Goal: Task Accomplishment & Management: Use online tool/utility

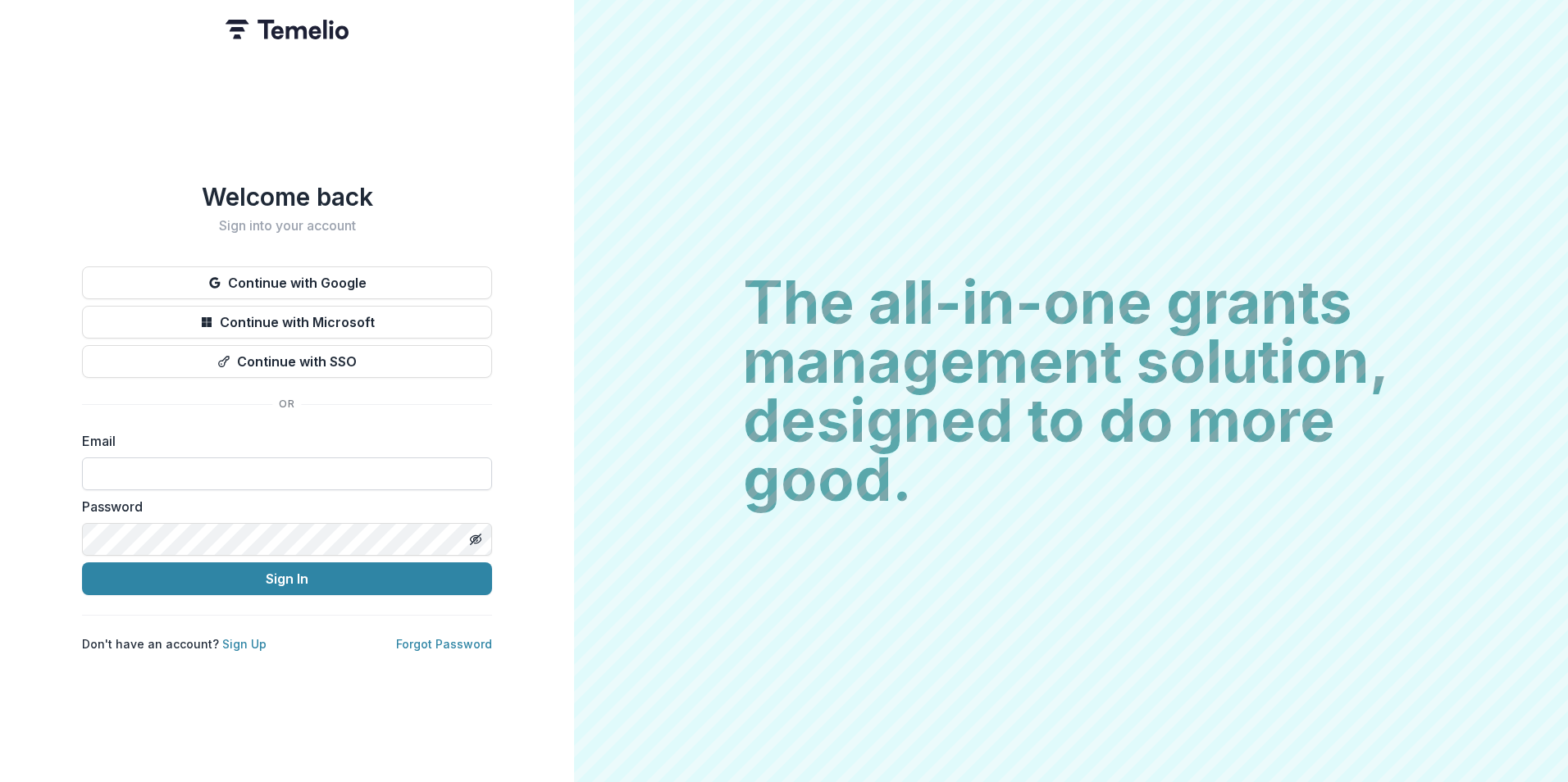
type input "**********"
click at [246, 471] on input "**********" at bounding box center [286, 474] width 410 height 33
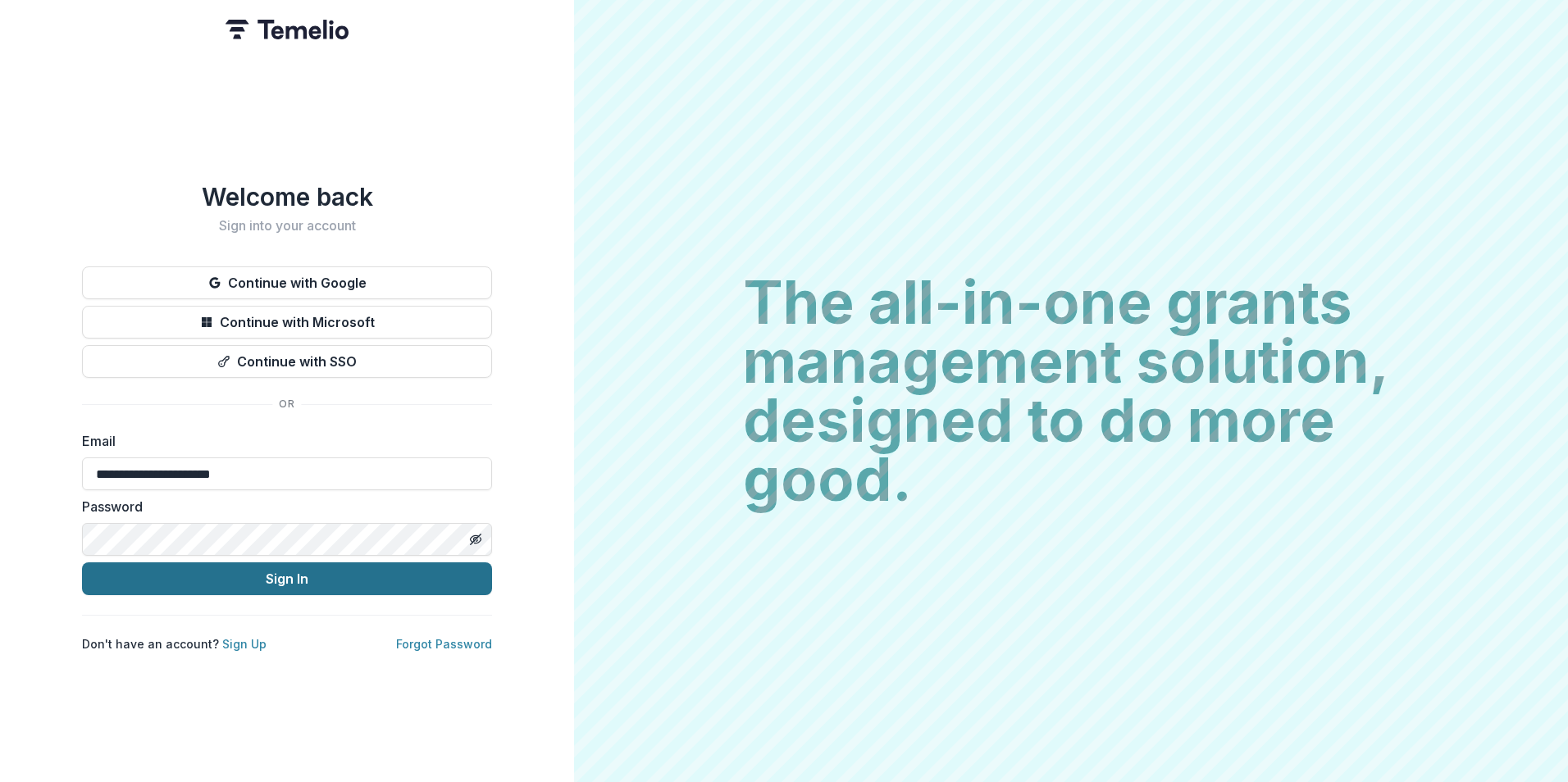
click at [268, 579] on button "Sign In" at bounding box center [286, 578] width 410 height 33
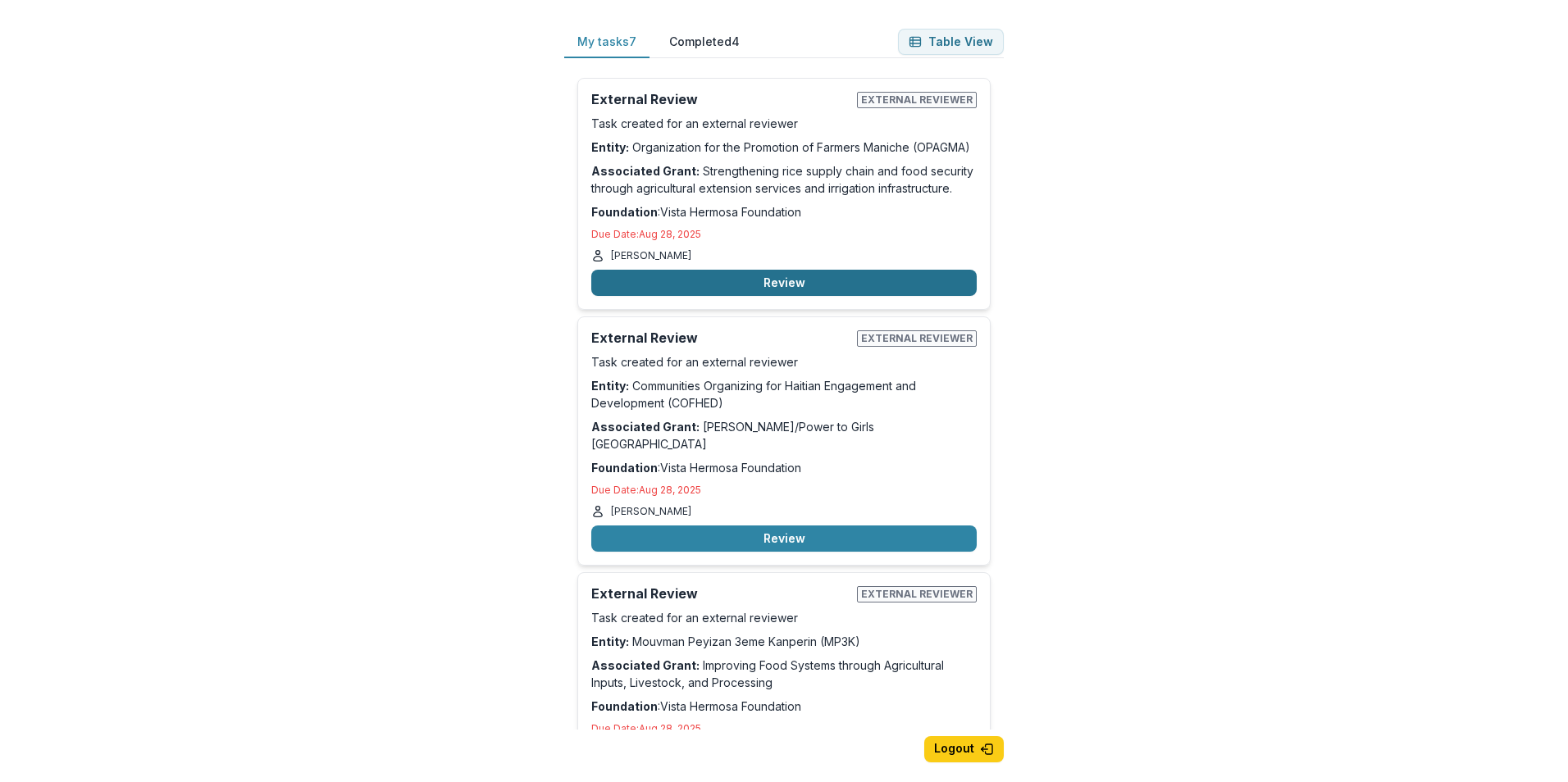
click at [791, 283] on button "Review" at bounding box center [784, 283] width 386 height 26
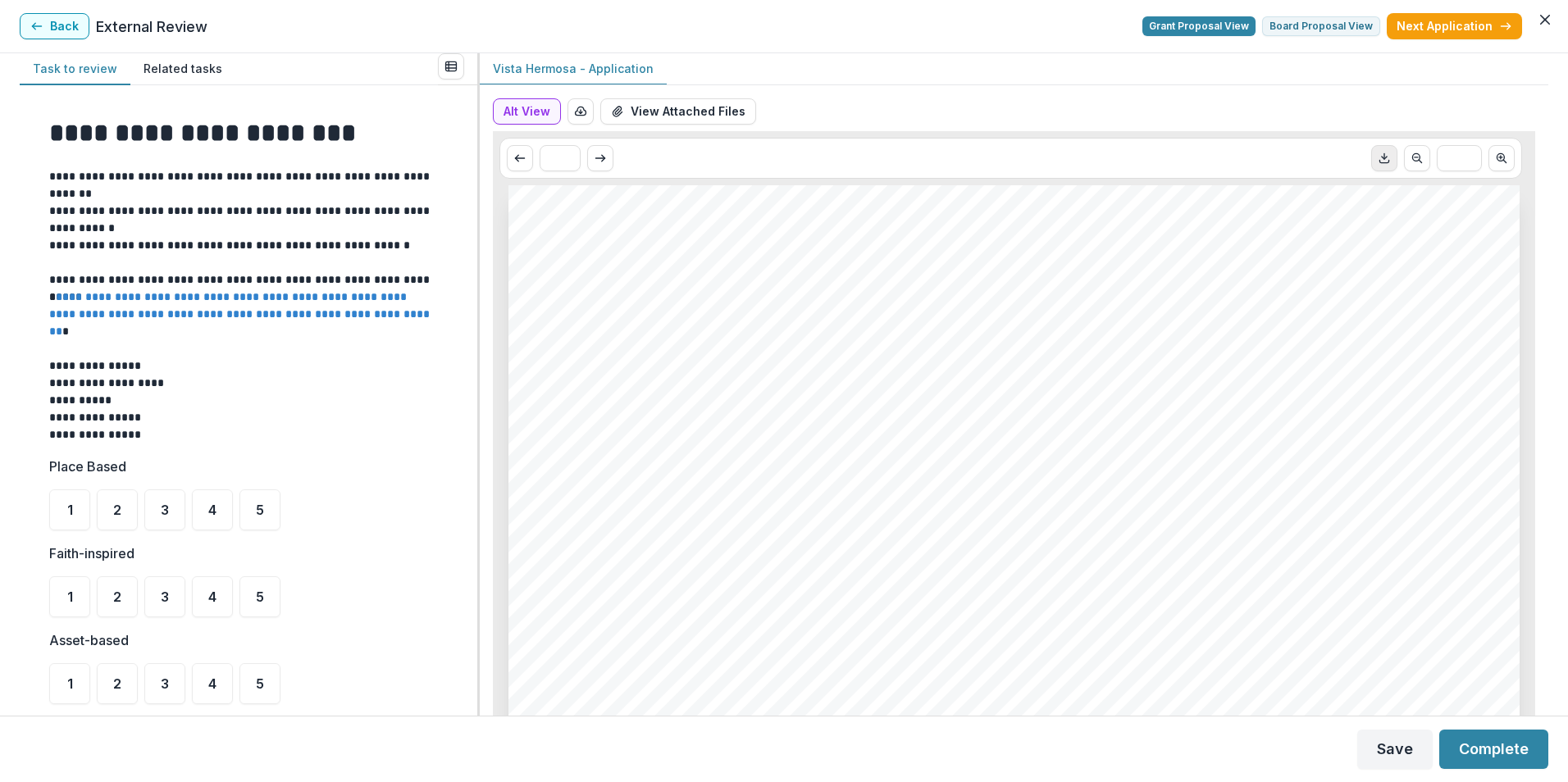
click at [1378, 162] on icon "Download PDF" at bounding box center [1384, 158] width 13 height 13
click at [661, 110] on button "View Attached Files" at bounding box center [678, 111] width 156 height 26
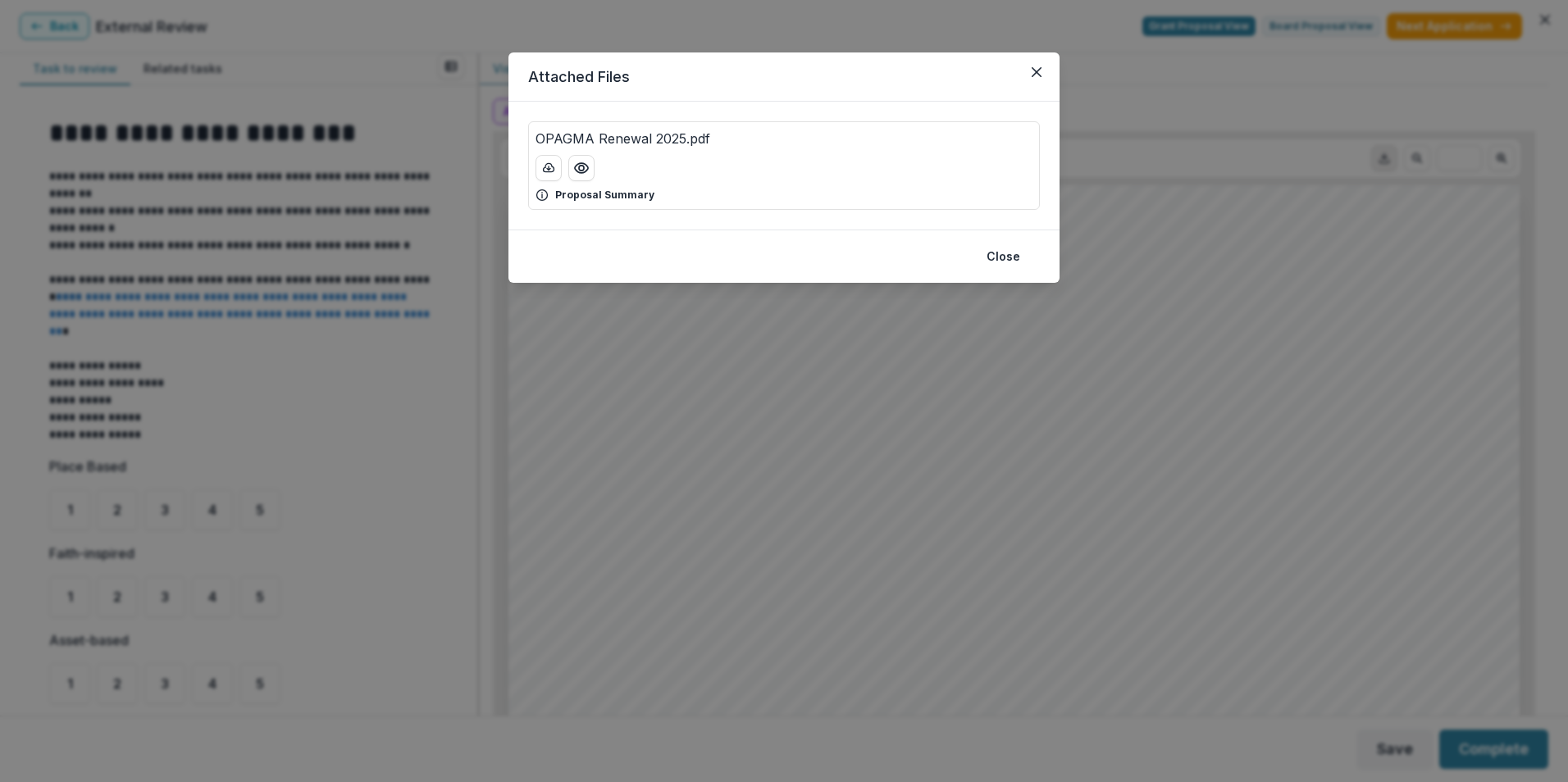
click at [612, 199] on p "Proposal Summary" at bounding box center [604, 195] width 99 height 15
click at [551, 188] on div "Proposal Summary" at bounding box center [784, 195] width 497 height 15
click at [584, 174] on icon "Preview OPAGMA Renewal 2025.pdf" at bounding box center [581, 168] width 16 height 16
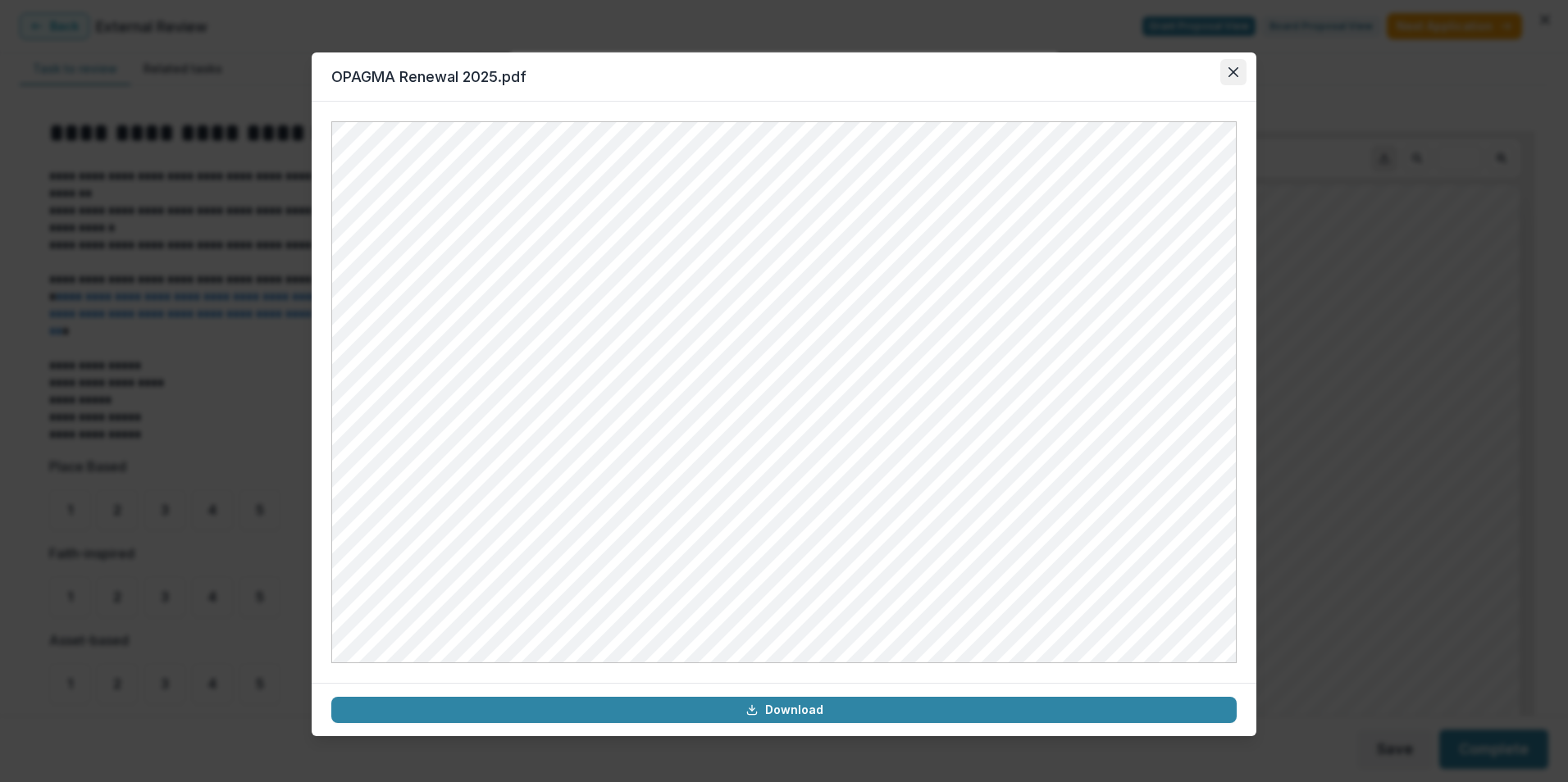
click at [1237, 74] on icon "Close" at bounding box center [1233, 73] width 10 height 10
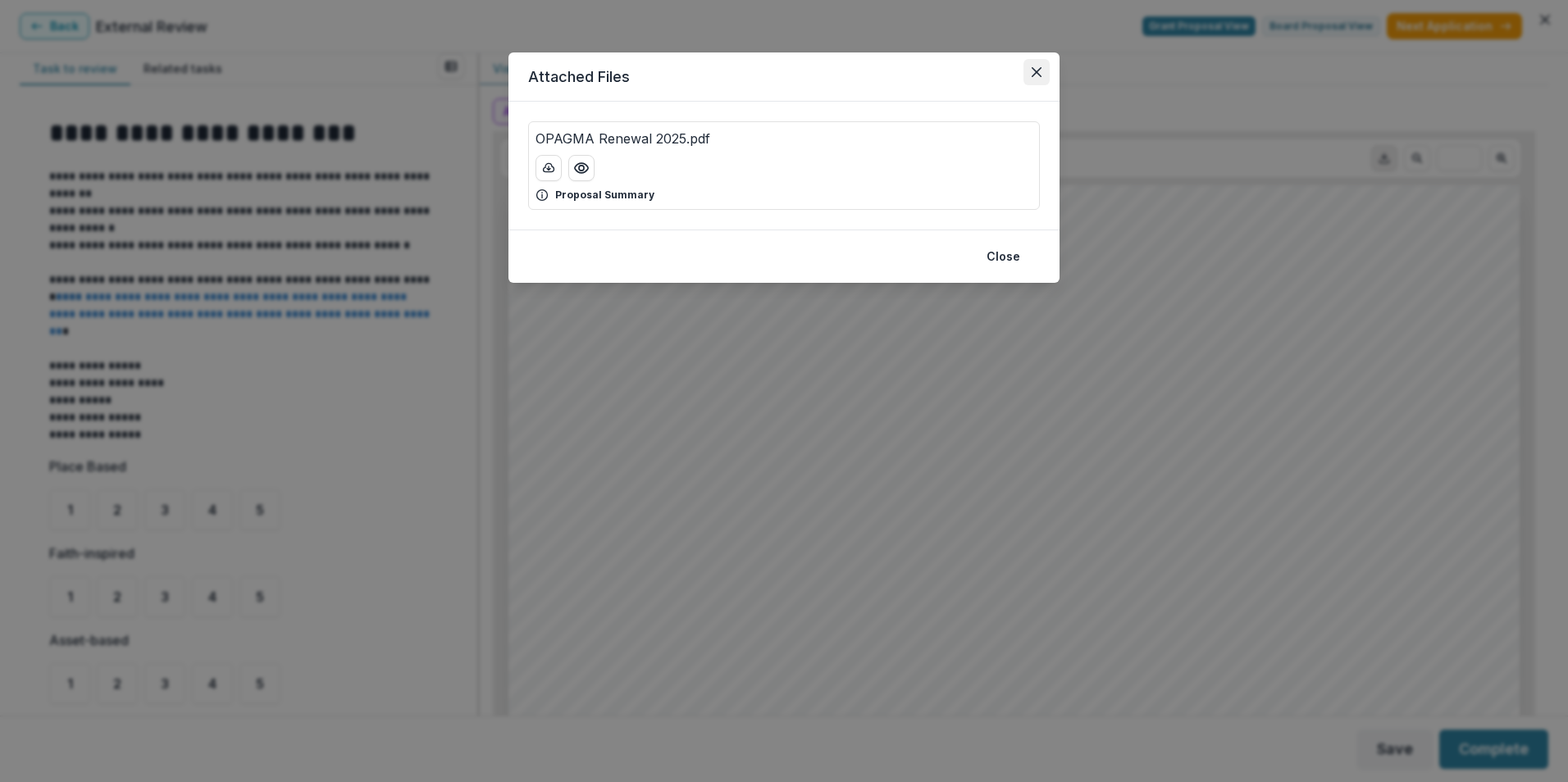
click at [1033, 73] on icon "Close" at bounding box center [1036, 73] width 10 height 10
